Goal: Navigation & Orientation: Find specific page/section

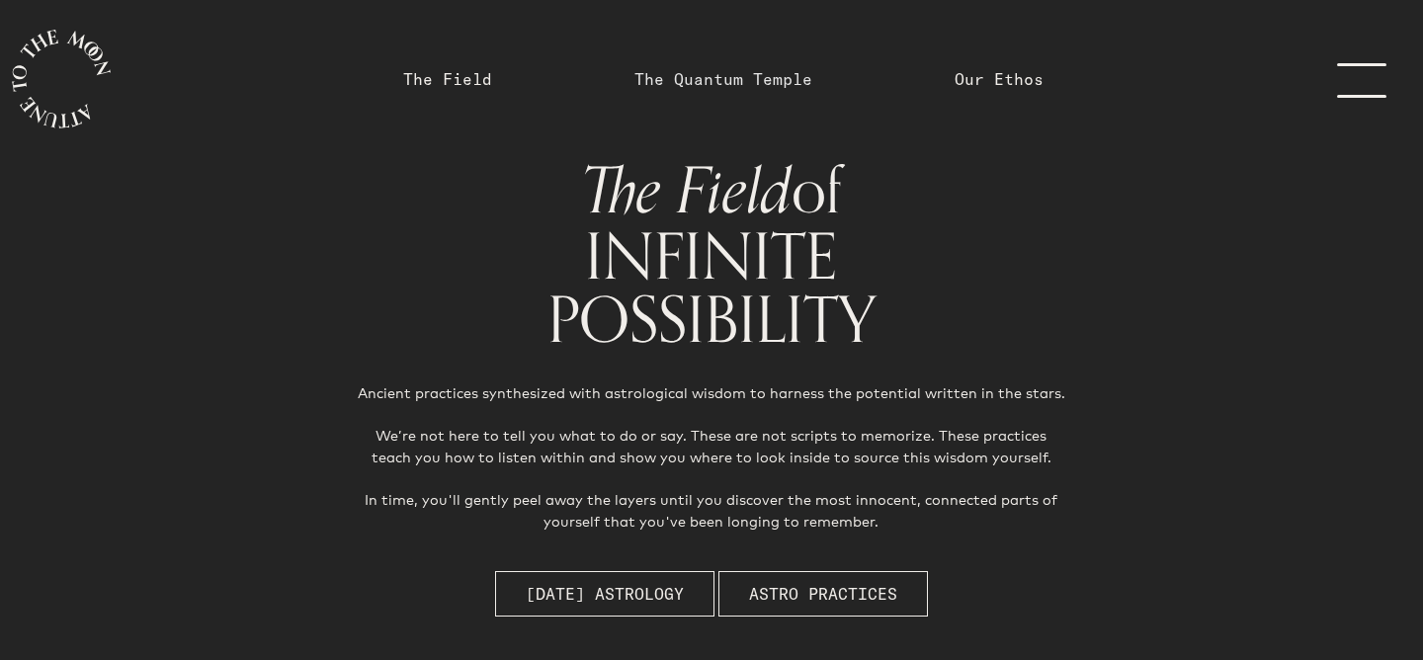
click at [737, 88] on link "The Quantum Temple" at bounding box center [723, 79] width 178 height 24
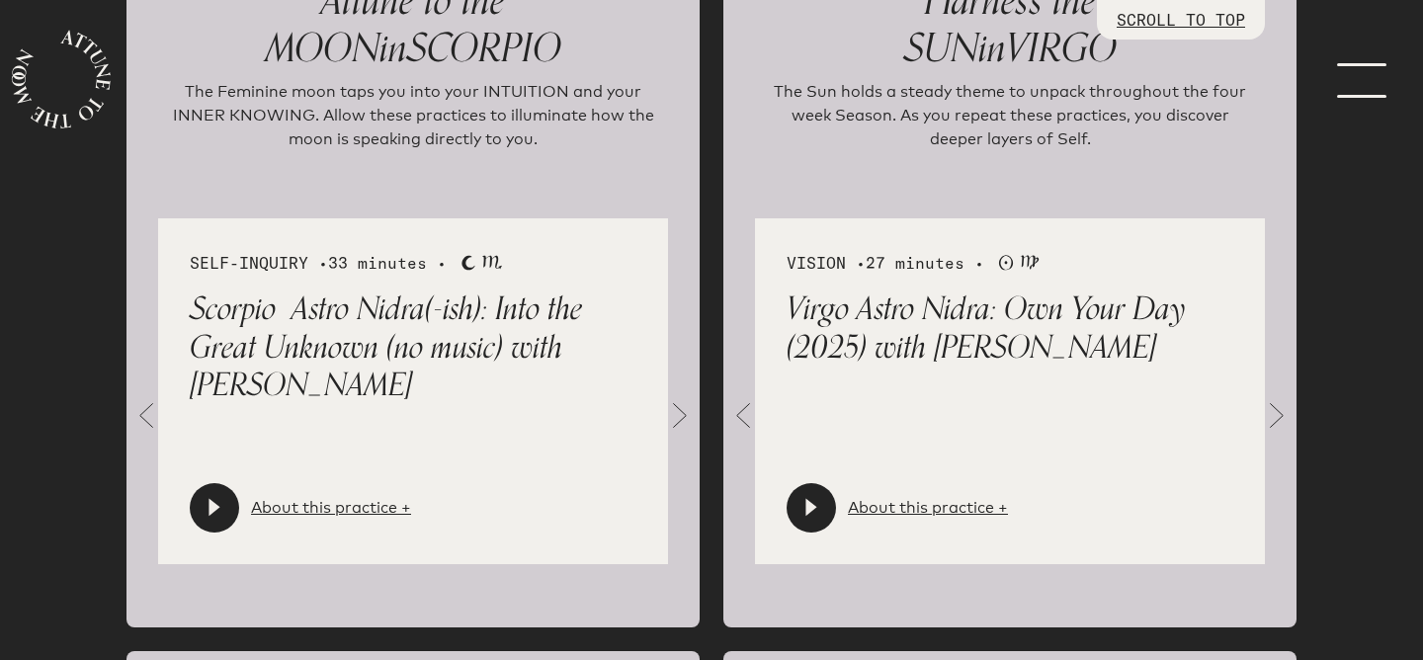
scroll to position [2222, 0]
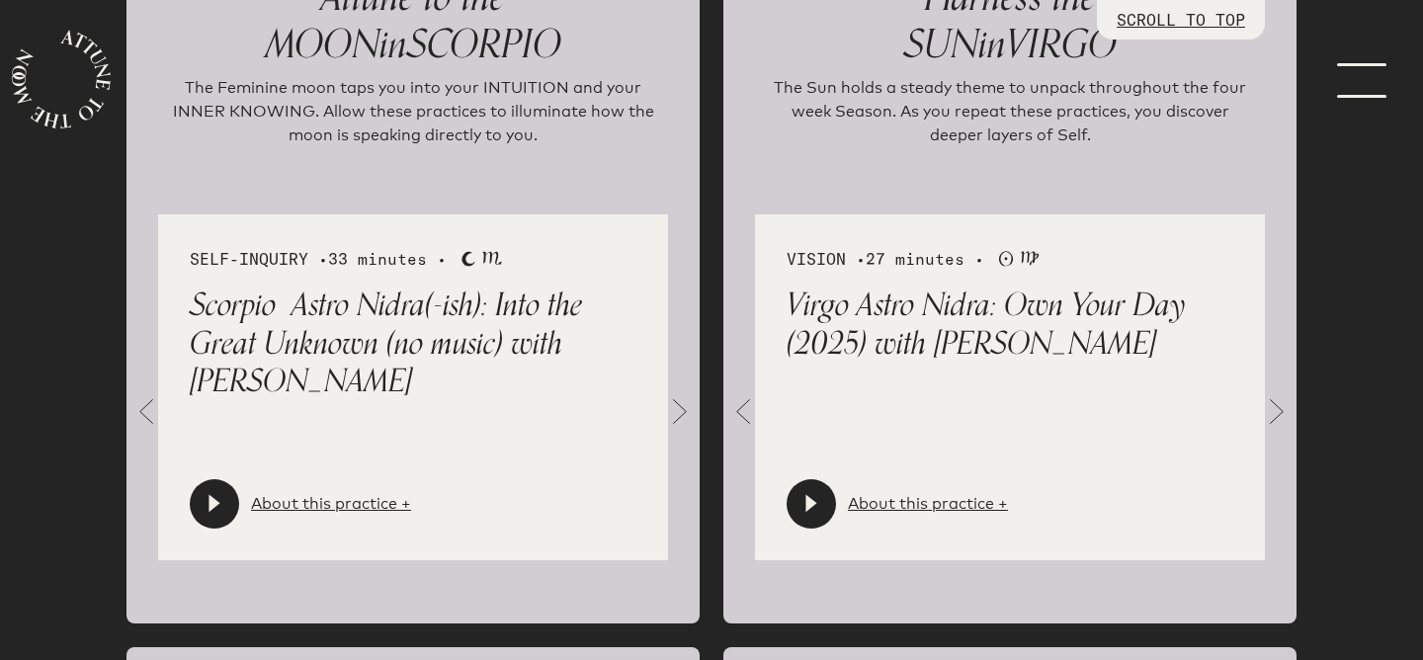
click at [806, 499] on icon at bounding box center [810, 504] width 11 height 18
